Goal: Task Accomplishment & Management: Use online tool/utility

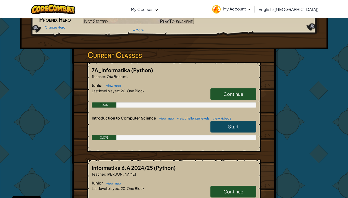
scroll to position [93, 0]
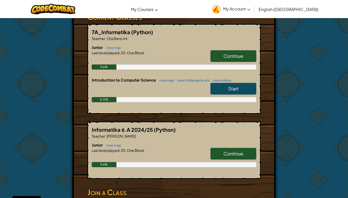
click at [229, 91] on link "Start" at bounding box center [233, 89] width 46 height 12
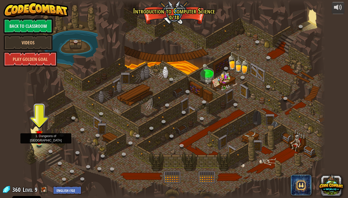
click at [40, 140] on img at bounding box center [39, 134] width 8 height 18
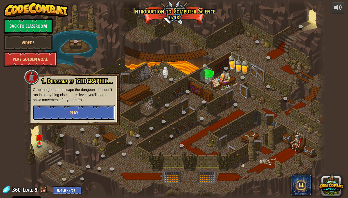
click at [73, 117] on button "Play" at bounding box center [74, 112] width 82 height 15
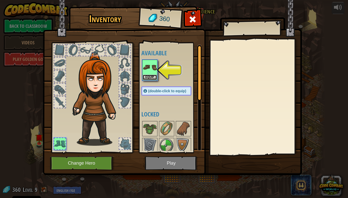
drag, startPoint x: 152, startPoint y: 77, endPoint x: 145, endPoint y: 83, distance: 9.4
click at [145, 83] on div "Available Equip (double-click to equip) Locked" at bounding box center [171, 98] width 60 height 106
click at [148, 76] on button "Equip" at bounding box center [150, 76] width 14 height 5
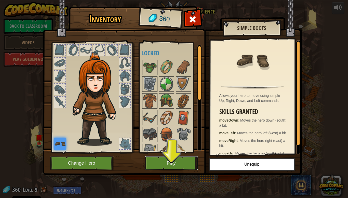
click at [165, 164] on button "Play" at bounding box center [171, 163] width 53 height 14
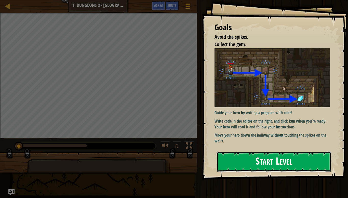
click at [275, 166] on button "Start Level" at bounding box center [274, 161] width 114 height 20
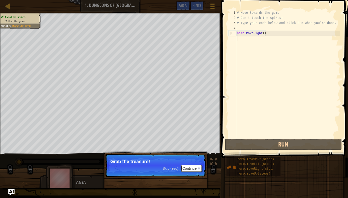
click at [190, 168] on button "Continue" at bounding box center [191, 168] width 21 height 7
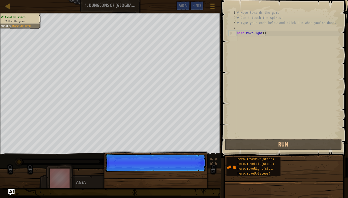
scroll to position [2, 0]
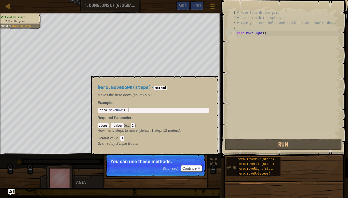
click at [232, 164] on img at bounding box center [231, 167] width 10 height 10
click at [232, 167] on img at bounding box center [231, 167] width 10 height 10
click at [227, 164] on img at bounding box center [231, 167] width 10 height 10
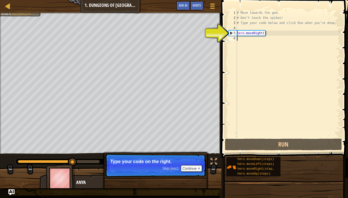
click at [233, 31] on div "5" at bounding box center [233, 33] width 8 height 5
drag, startPoint x: 236, startPoint y: 32, endPoint x: 236, endPoint y: 36, distance: 3.8
type textarea "hero.moveRight()"
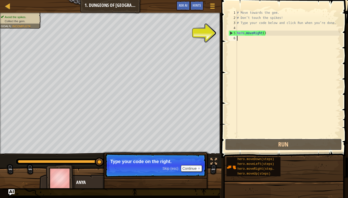
click at [263, 151] on div "1 2 3 4 5 6 # Move towards the gem. # Don’t touch the spikes! # Type your code …" at bounding box center [284, 89] width 128 height 173
click at [196, 167] on button "Continue" at bounding box center [191, 168] width 21 height 7
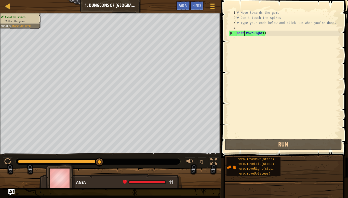
click at [244, 31] on div "# Move towards the gem. # Don’t touch the spikes! # Type your code below and cl…" at bounding box center [288, 78] width 104 height 137
type textarea "hero.moveRight()"
drag, startPoint x: 234, startPoint y: 36, endPoint x: 237, endPoint y: 39, distance: 3.6
click at [235, 37] on div "6" at bounding box center [232, 38] width 8 height 5
click at [247, 31] on div "# Move towards the gem. # Don’t touch the spikes! # Type your code below and cl…" at bounding box center [288, 78] width 104 height 137
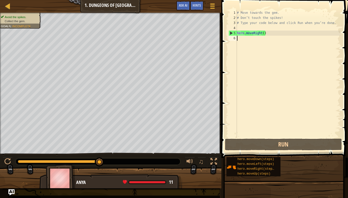
type textarea "hero.moveRight()"
click at [248, 34] on div "# Move towards the gem. # Don’t touch the spikes! # Type your code below and cl…" at bounding box center [288, 78] width 104 height 137
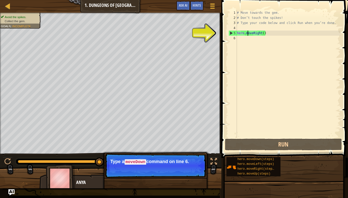
click at [242, 38] on div "# Move towards the gem. # Don’t touch the spikes! # Type your code below and cl…" at bounding box center [288, 78] width 104 height 137
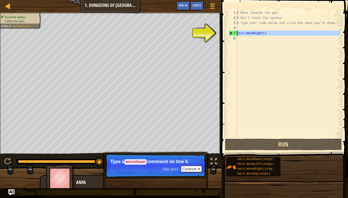
drag, startPoint x: 231, startPoint y: 32, endPoint x: 227, endPoint y: 32, distance: 3.9
click at [243, 34] on div "hero.moveRight() 1 2 3 4 5 6 # Move towards the gem. # Don’t touch the spikes! …" at bounding box center [283, 73] width 113 height 127
click at [231, 33] on div "5" at bounding box center [233, 33] width 8 height 5
type textarea "hero.moveRight()"
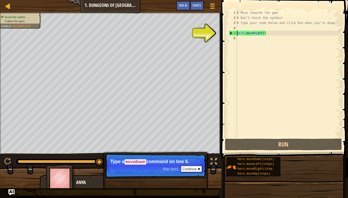
click at [231, 33] on div "5" at bounding box center [233, 33] width 8 height 5
click at [231, 34] on div "5" at bounding box center [233, 33] width 8 height 5
type textarea "hero.moveRight()"
click at [248, 36] on div "# Move towards the gem. # Don’t touch the spikes! # Type your code below and cl…" at bounding box center [288, 78] width 104 height 137
click at [240, 40] on div "# Move towards the gem. # Don’t touch the spikes! # Type your code below and cl…" at bounding box center [288, 78] width 104 height 137
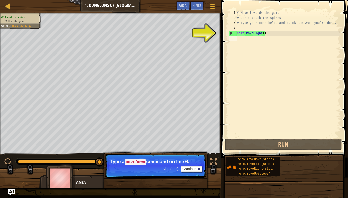
drag, startPoint x: 228, startPoint y: 34, endPoint x: 225, endPoint y: 37, distance: 4.5
click at [228, 36] on div "1 2 3 4 5 6 # Move towards the gem. # Don’t touch the spikes! # Type your code …" at bounding box center [283, 73] width 113 height 127
type textarea "hero.moveRight()"
click at [224, 35] on span at bounding box center [285, 71] width 131 height 173
click at [220, 36] on div "Hints Videos 1 2 3 4 5 6 # Move towards the gem. # Don’t touch the spikes! # Ty…" at bounding box center [284, 99] width 128 height 198
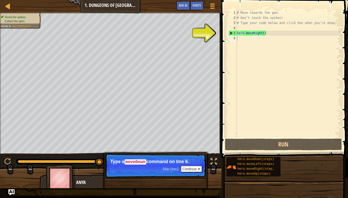
click at [219, 36] on div at bounding box center [219, 99] width 1 height 198
drag, startPoint x: 250, startPoint y: 88, endPoint x: 255, endPoint y: 93, distance: 7.0
click at [255, 93] on div "# Move towards the gem. # Don’t touch the spikes! # Type your code below and cl…" at bounding box center [288, 78] width 104 height 137
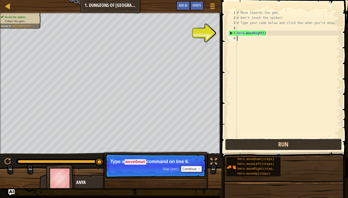
click at [275, 144] on button "Run" at bounding box center [283, 144] width 117 height 12
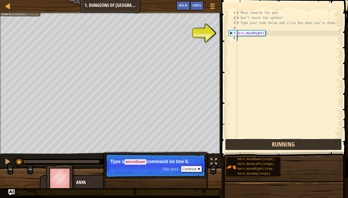
click at [275, 144] on button "Running" at bounding box center [283, 144] width 117 height 12
click at [275, 144] on button "Run" at bounding box center [283, 144] width 117 height 12
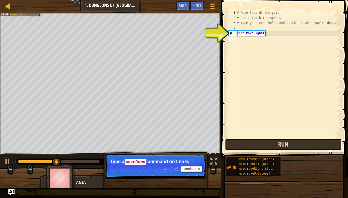
click at [275, 144] on button "Run" at bounding box center [283, 144] width 117 height 12
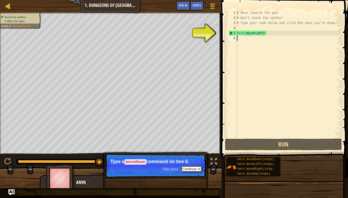
click at [195, 166] on button "Continue" at bounding box center [191, 168] width 21 height 7
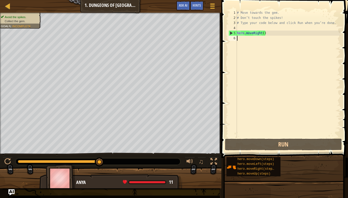
click at [232, 33] on div "5" at bounding box center [233, 33] width 8 height 5
type textarea "hero.moveRight()"
click at [232, 39] on div "6" at bounding box center [232, 38] width 8 height 5
drag, startPoint x: 236, startPoint y: 37, endPoint x: 229, endPoint y: 41, distance: 7.7
click at [236, 37] on div "6" at bounding box center [232, 38] width 8 height 5
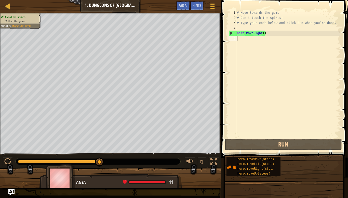
click at [117, 156] on div "♫" at bounding box center [110, 159] width 221 height 15
click at [199, 163] on span "♫" at bounding box center [200, 162] width 5 height 8
drag, startPoint x: 95, startPoint y: 161, endPoint x: 165, endPoint y: 161, distance: 69.7
click at [165, 161] on div at bounding box center [98, 161] width 165 height 7
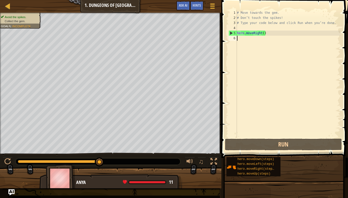
click at [241, 39] on div "# Move towards the gem. # Don’t touch the spikes! # Type your code below and cl…" at bounding box center [288, 78] width 104 height 137
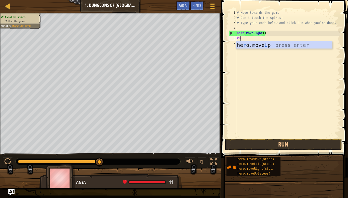
scroll to position [2, 1]
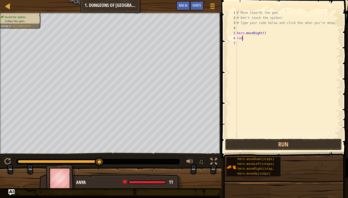
drag, startPoint x: 274, startPoint y: 146, endPoint x: 278, endPoint y: 153, distance: 7.4
click at [274, 147] on button "Run" at bounding box center [283, 144] width 117 height 12
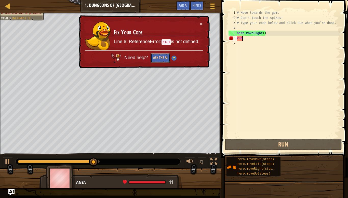
drag, startPoint x: 163, startPoint y: 61, endPoint x: 165, endPoint y: 63, distance: 3.1
click at [164, 63] on div "× Fix Your Code Line 6: ReferenceError: run is not defined. Need help? Ask the …" at bounding box center [144, 41] width 132 height 53
type textarea "r"
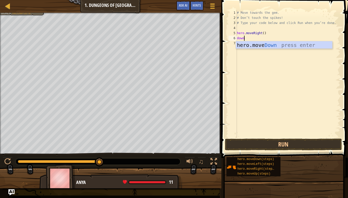
scroll to position [2, 1]
type textarea "down"
click at [266, 149] on button "Run" at bounding box center [283, 144] width 117 height 12
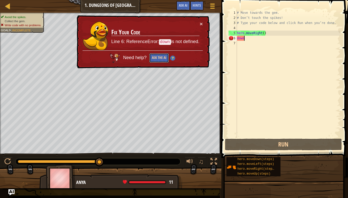
click at [152, 58] on button "Ask the AI" at bounding box center [159, 57] width 20 height 9
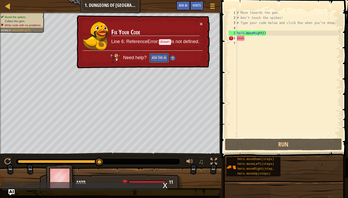
click at [152, 58] on button "Ask the AI" at bounding box center [159, 57] width 20 height 9
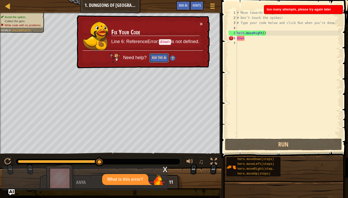
click at [152, 58] on button "Ask the AI" at bounding box center [159, 57] width 20 height 9
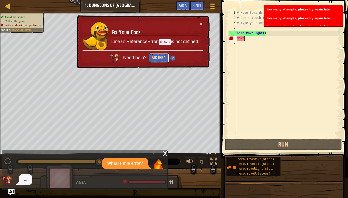
click at [152, 58] on button "Ask the AI" at bounding box center [159, 57] width 20 height 9
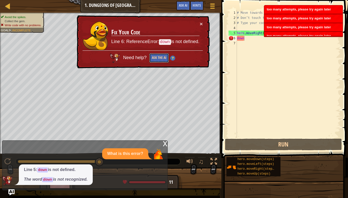
click at [152, 58] on button "Ask the AI" at bounding box center [159, 57] width 20 height 9
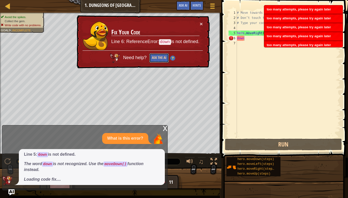
click at [152, 58] on button "Ask the AI" at bounding box center [159, 57] width 20 height 9
click at [152, 57] on button "Ask the AI" at bounding box center [159, 57] width 20 height 9
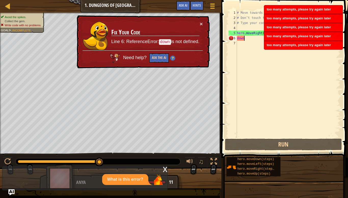
click at [152, 57] on button "Ask the AI" at bounding box center [159, 57] width 20 height 9
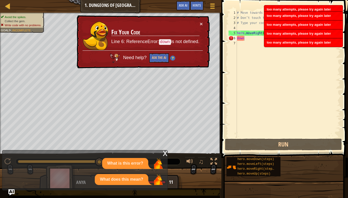
drag, startPoint x: 146, startPoint y: 166, endPoint x: 148, endPoint y: 169, distance: 3.6
click at [148, 169] on div "What is this error? What does this mean?" at bounding box center [83, 171] width 162 height 27
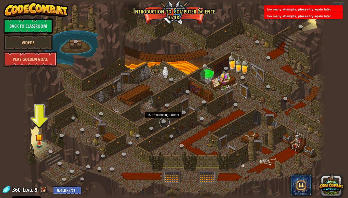
click at [163, 122] on link at bounding box center [164, 122] width 10 height 10
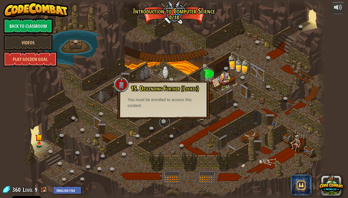
click at [163, 122] on link at bounding box center [164, 122] width 10 height 10
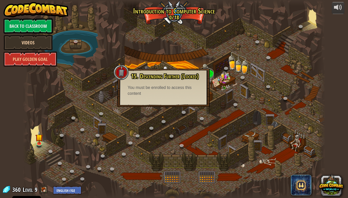
click at [20, 45] on link "Videos" at bounding box center [28, 42] width 49 height 15
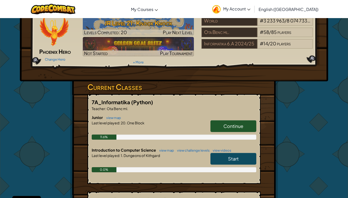
scroll to position [24, 0]
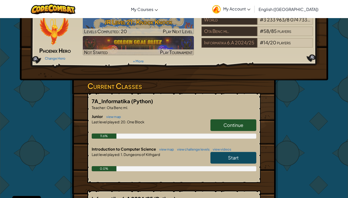
click at [238, 127] on span "Continue" at bounding box center [233, 125] width 20 height 6
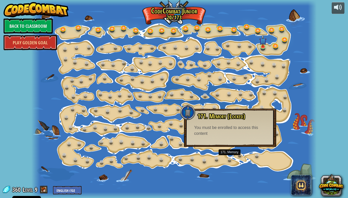
click at [229, 154] on div at bounding box center [173, 99] width 285 height 198
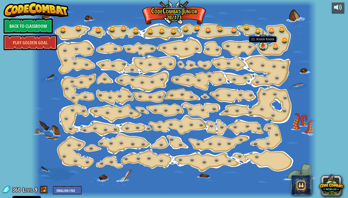
click at [264, 48] on link at bounding box center [263, 46] width 10 height 10
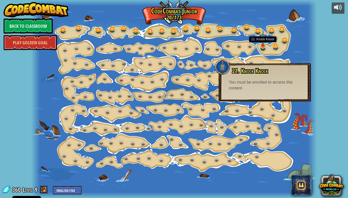
click at [260, 46] on img at bounding box center [262, 38] width 7 height 16
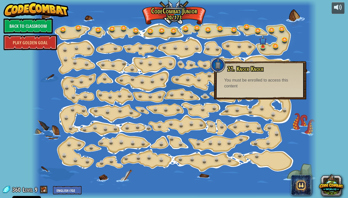
click at [269, 45] on div at bounding box center [173, 99] width 285 height 198
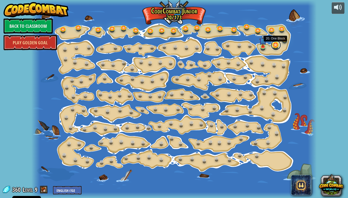
click at [271, 46] on link at bounding box center [276, 45] width 10 height 10
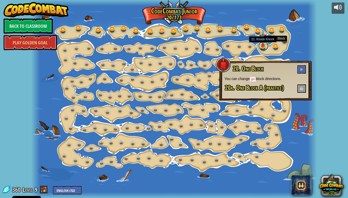
click at [261, 48] on link at bounding box center [263, 46] width 10 height 10
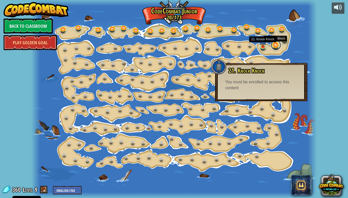
click at [277, 47] on link at bounding box center [276, 45] width 10 height 10
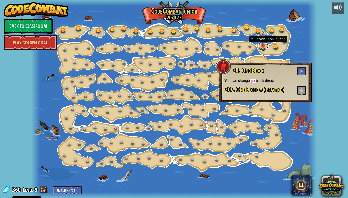
click at [262, 48] on link at bounding box center [263, 46] width 10 height 10
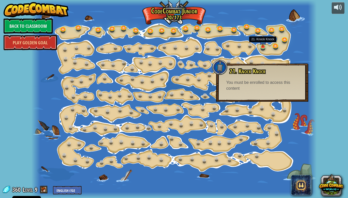
click at [281, 45] on div at bounding box center [173, 99] width 285 height 198
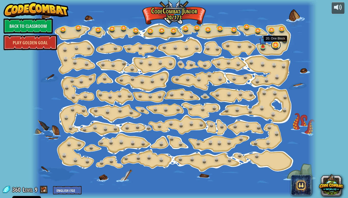
click at [278, 47] on link at bounding box center [276, 45] width 10 height 10
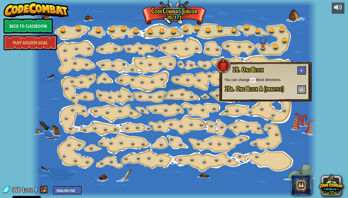
click at [301, 76] on div "20. One Block You can change go block directions. 20a. One Block A (practice)" at bounding box center [265, 79] width 82 height 27
click at [301, 72] on span at bounding box center [302, 70] width 4 height 4
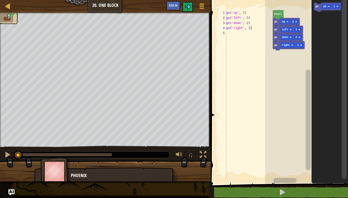
click at [281, 13] on g "go right 1 go down 2 go left 3 go up 2 Start" at bounding box center [289, 30] width 32 height 40
click at [281, 13] on text "Start" at bounding box center [278, 14] width 8 height 3
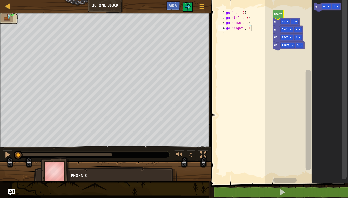
click at [281, 13] on text "Start" at bounding box center [278, 14] width 8 height 3
click at [281, 14] on text "Start" at bounding box center [278, 14] width 8 height 3
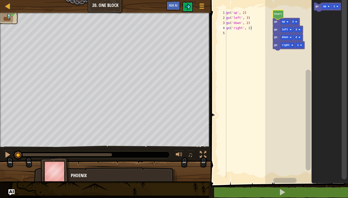
click at [281, 14] on text "Start" at bounding box center [278, 14] width 8 height 3
click at [282, 14] on g "go right 1 go down 2 go left 3 go up 2 Start" at bounding box center [289, 30] width 32 height 40
click at [282, 14] on icon "Blockly Workspace" at bounding box center [278, 14] width 11 height 9
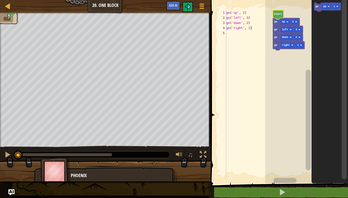
click at [282, 14] on icon "Blockly Workspace" at bounding box center [278, 14] width 11 height 9
click at [281, 14] on g "go right 1 go down 2 go left 3 go up 2 Start" at bounding box center [289, 30] width 32 height 40
click at [280, 16] on text "Start" at bounding box center [278, 14] width 8 height 3
click at [179, 6] on button "Ask AI" at bounding box center [173, 5] width 14 height 9
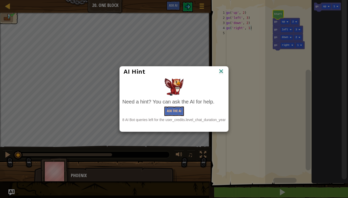
click at [223, 69] on img at bounding box center [221, 72] width 7 height 8
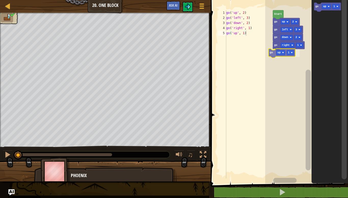
click at [274, 55] on div "go right 1 go up 1 go down 2 go left 3 go up 2 Start go up 1 go up 1" at bounding box center [306, 90] width 83 height 186
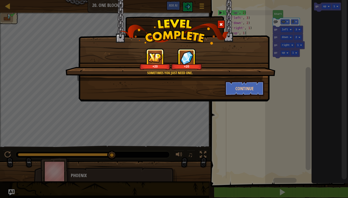
drag, startPoint x: 347, startPoint y: 12, endPoint x: 334, endPoint y: 24, distance: 18.2
click at [344, 19] on div "Sometimes you just need one. +20 +20 Continue" at bounding box center [174, 99] width 348 height 198
click at [235, 86] on button "Continue" at bounding box center [244, 88] width 39 height 15
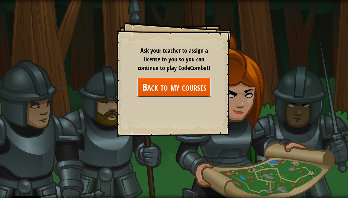
click at [196, 92] on link "Back to my courses" at bounding box center [174, 87] width 74 height 20
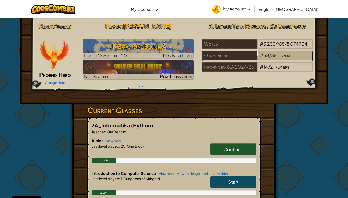
click at [265, 59] on div "# 58 / 86 players" at bounding box center [284, 56] width 55 height 10
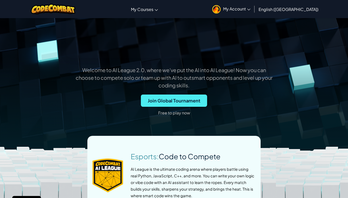
scroll to position [79, 0]
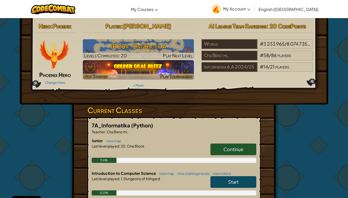
click at [130, 72] on img at bounding box center [138, 69] width 111 height 19
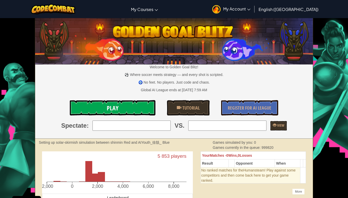
click at [121, 111] on link "Play" at bounding box center [113, 107] width 86 height 15
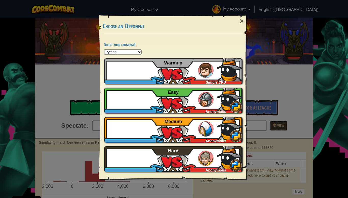
click at [178, 77] on div "Newcomer Simple CPU Warmup" at bounding box center [173, 70] width 138 height 25
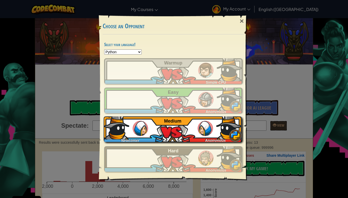
click at [185, 139] on div "Newcomer Anonymous Medium" at bounding box center [173, 128] width 138 height 25
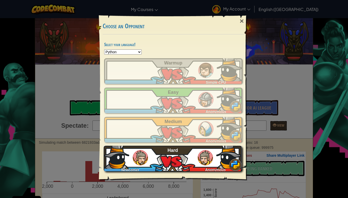
click at [173, 156] on div "Newcomer Anonymous Hard" at bounding box center [173, 158] width 138 height 25
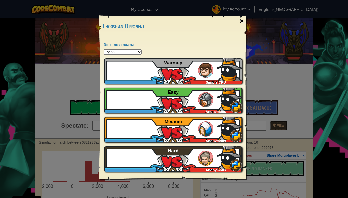
click at [239, 20] on div "×" at bounding box center [242, 21] width 12 height 15
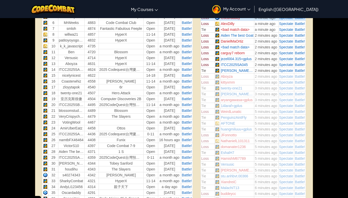
scroll to position [104, 0]
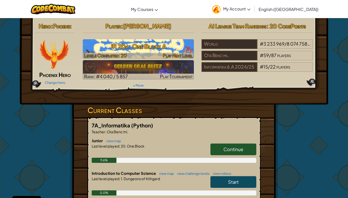
click at [165, 43] on h3 "JR 20a: One Block A" at bounding box center [138, 45] width 111 height 11
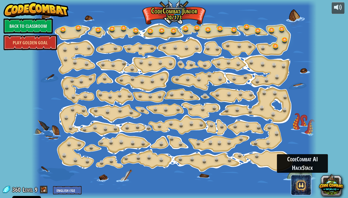
click at [299, 187] on span at bounding box center [301, 185] width 20 height 20
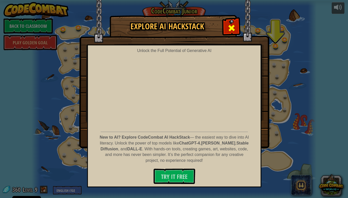
click at [234, 26] on span at bounding box center [231, 28] width 8 height 8
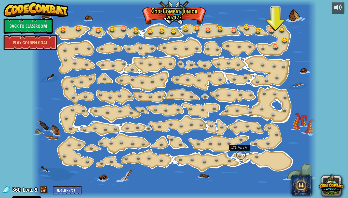
click at [242, 157] on link at bounding box center [241, 155] width 10 height 10
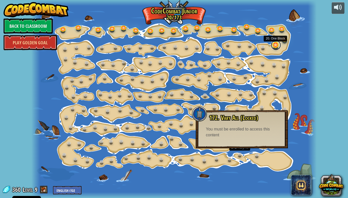
click at [275, 46] on link at bounding box center [276, 45] width 10 height 10
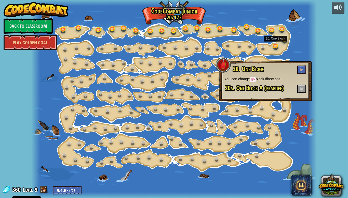
click at [203, 34] on div at bounding box center [173, 99] width 285 height 198
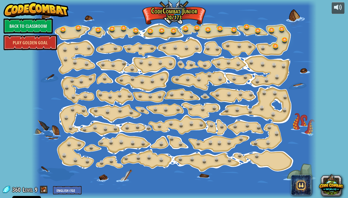
drag, startPoint x: 164, startPoint y: 52, endPoint x: 154, endPoint y: 54, distance: 10.1
click at [157, 54] on div at bounding box center [173, 99] width 285 height 198
drag, startPoint x: 153, startPoint y: 54, endPoint x: 151, endPoint y: 52, distance: 3.4
click at [153, 54] on div at bounding box center [173, 99] width 285 height 198
drag, startPoint x: 151, startPoint y: 52, endPoint x: 149, endPoint y: 50, distance: 2.7
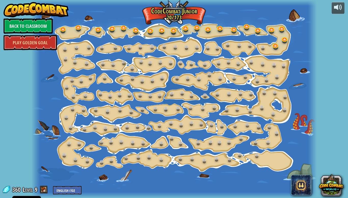
click at [150, 51] on div at bounding box center [173, 99] width 285 height 198
click at [51, 38] on link "Play Golden Goal" at bounding box center [30, 42] width 53 height 15
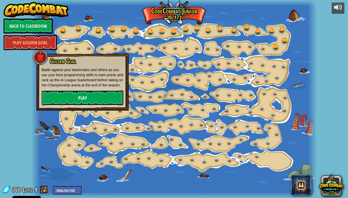
click at [61, 101] on link "Play" at bounding box center [82, 97] width 82 height 15
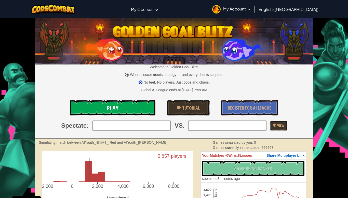
click at [138, 110] on link "Play" at bounding box center [113, 107] width 86 height 15
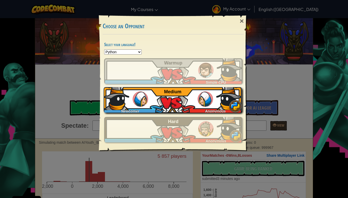
click at [185, 92] on div "Newcomer Anonymous Medium" at bounding box center [173, 99] width 138 height 25
